Goal: Transaction & Acquisition: Subscribe to service/newsletter

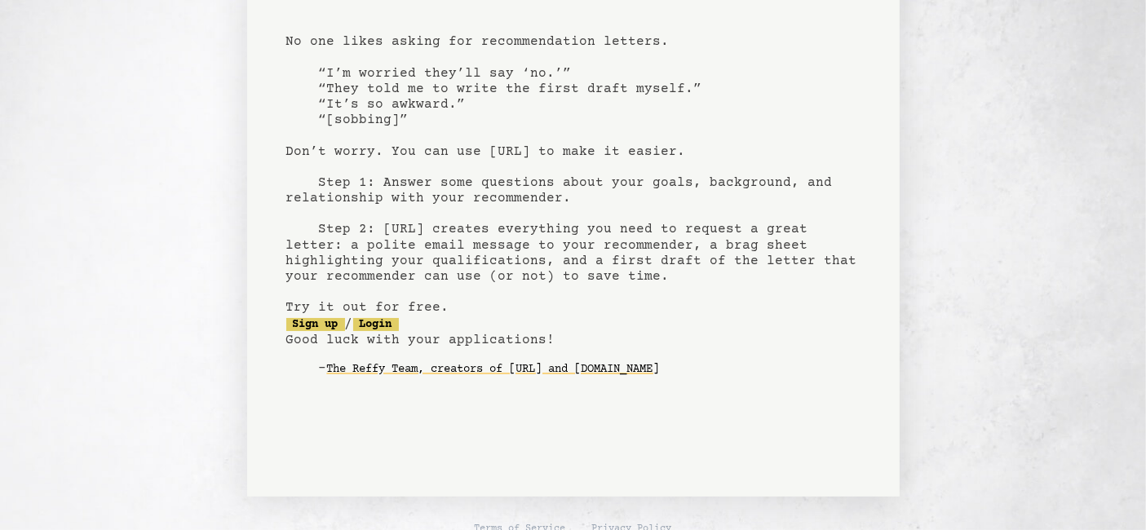
scroll to position [133, 0]
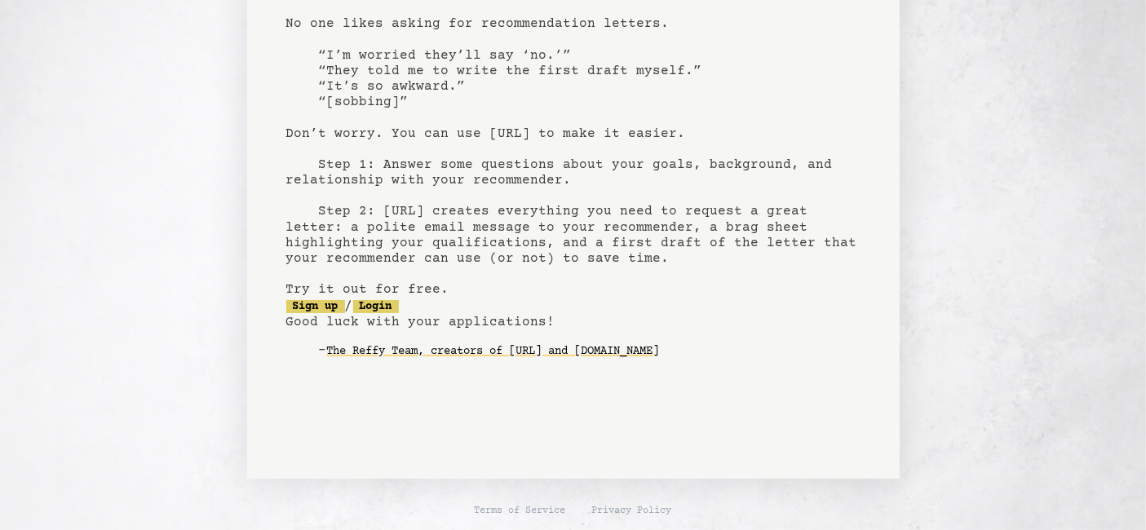
click at [313, 313] on pre "bragsheet.ai recommendation letters made easy No one likes asking for recommend…" at bounding box center [573, 152] width 574 height 478
click at [326, 308] on link "Sign up" at bounding box center [315, 306] width 59 height 13
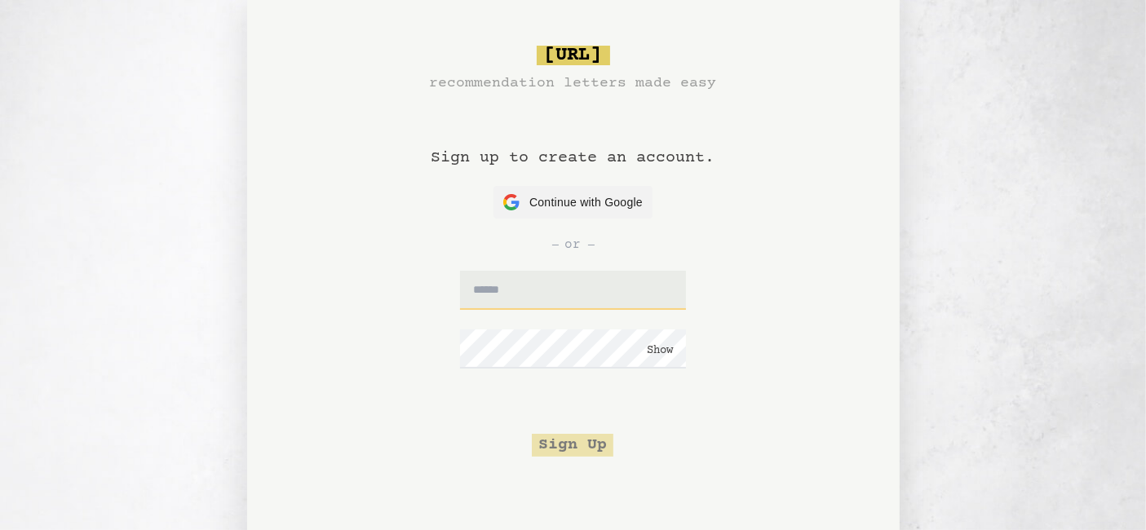
click at [510, 295] on input "text" at bounding box center [573, 290] width 226 height 39
type input "**********"
click at [660, 357] on button "Show" at bounding box center [660, 351] width 26 height 16
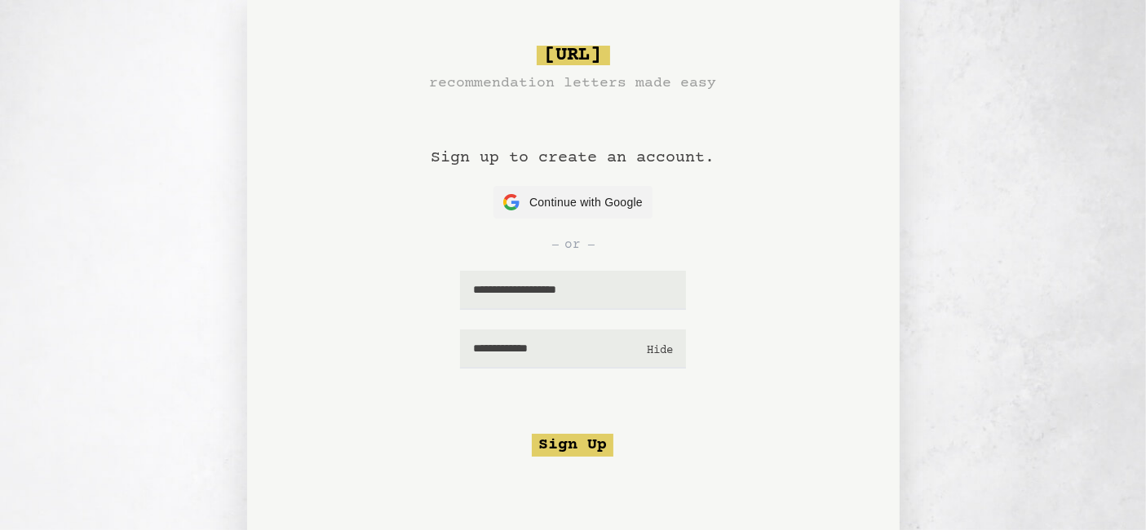
click at [660, 357] on button "Hide" at bounding box center [660, 351] width 26 height 16
click at [582, 441] on button "Sign Up" at bounding box center [573, 445] width 82 height 23
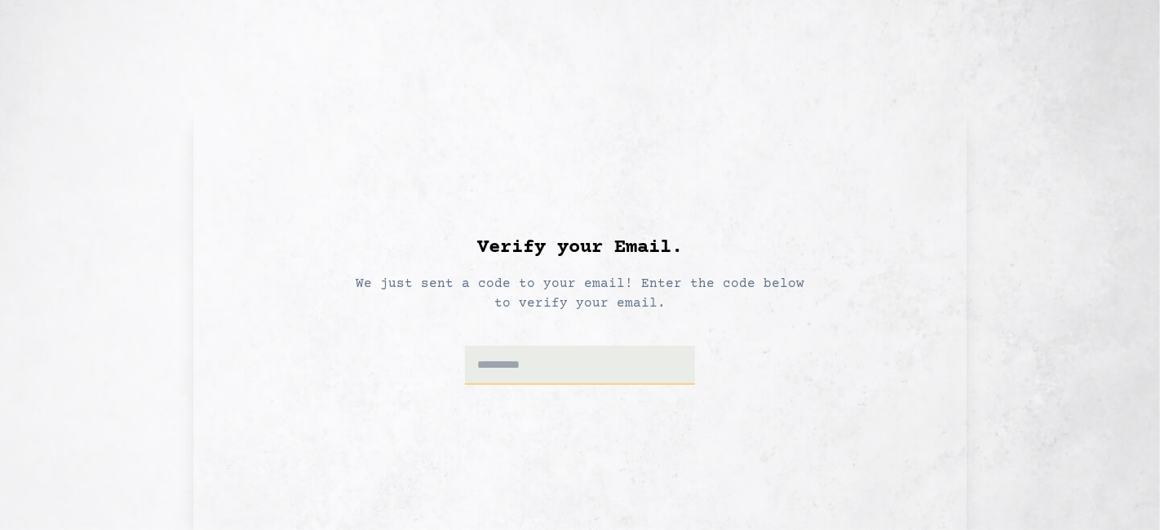
click at [636, 359] on input at bounding box center [580, 365] width 231 height 39
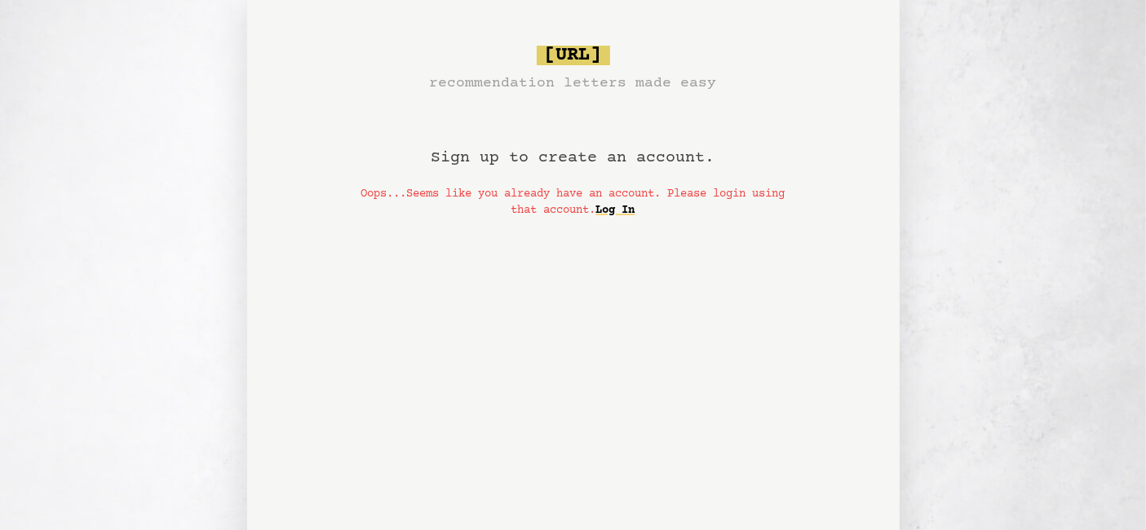
click at [633, 208] on link "Log In" at bounding box center [615, 210] width 39 height 26
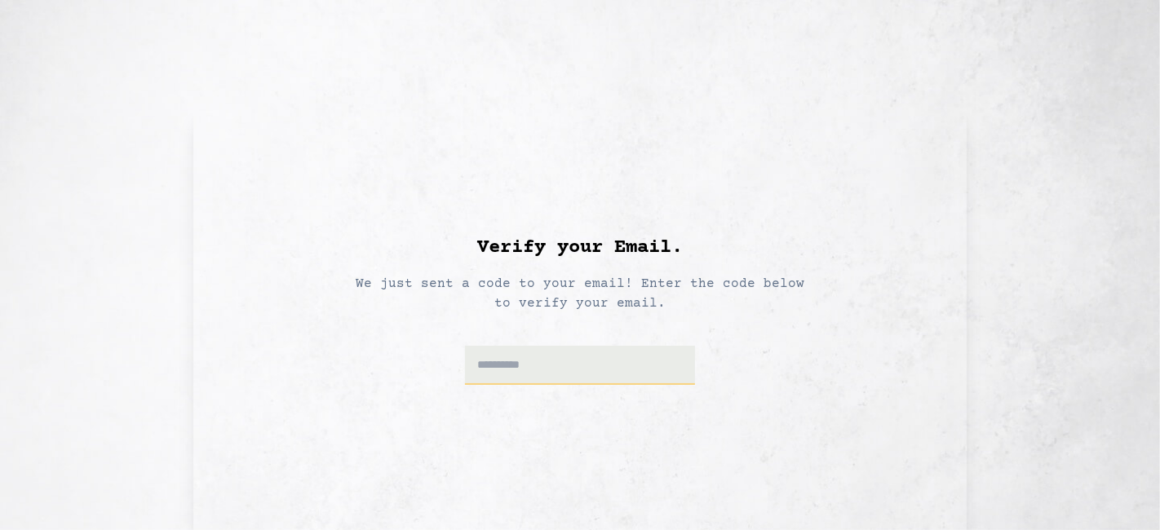
click at [556, 371] on input at bounding box center [580, 365] width 231 height 39
